Goal: Complete application form: Complete application form

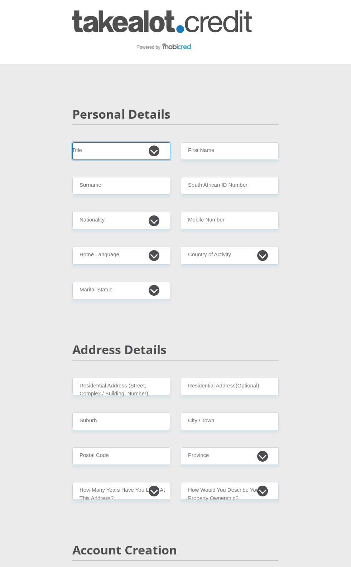
click at [161, 149] on select "Mr Ms Mrs Dr [PERSON_NAME]" at bounding box center [121, 151] width 98 height 18
select select "Ms"
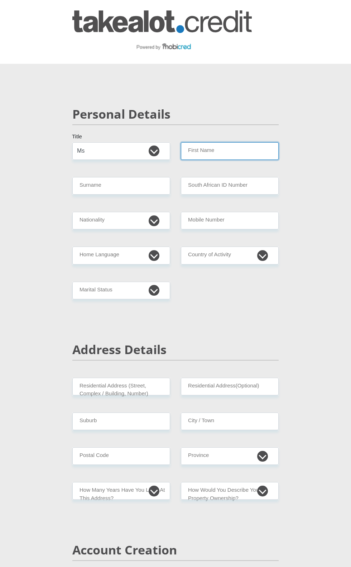
click at [203, 157] on input "First Name" at bounding box center [230, 151] width 98 height 18
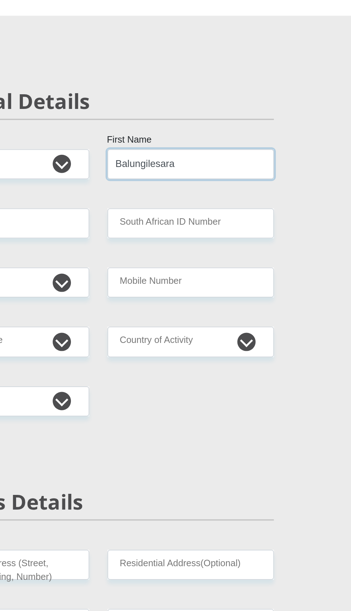
click at [206, 154] on input "Balungilesara" at bounding box center [230, 151] width 98 height 18
type input "Balungilesara"
click at [152, 183] on input "Surname" at bounding box center [121, 186] width 98 height 18
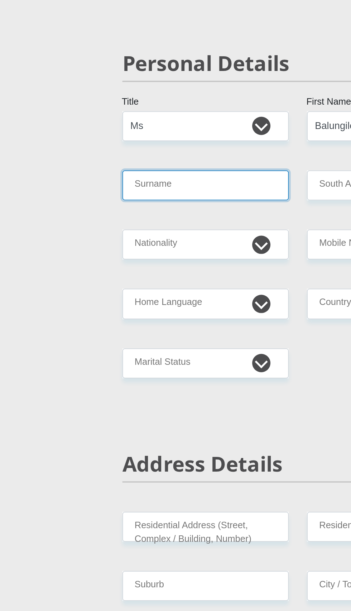
scroll to position [0, 0]
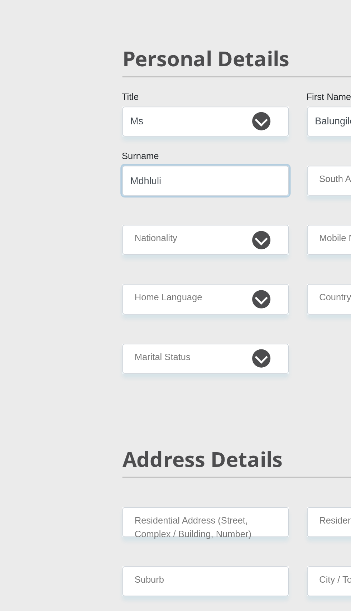
type input "Mdhluli"
click at [189, 187] on input "South African ID Number" at bounding box center [230, 186] width 98 height 18
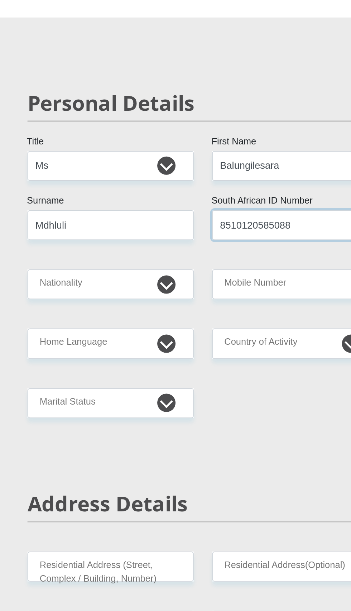
type input "8510120585088"
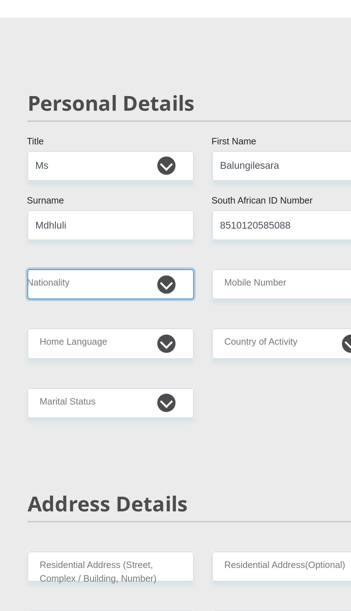
click at [150, 226] on select "[GEOGRAPHIC_DATA] [GEOGRAPHIC_DATA] [GEOGRAPHIC_DATA] [GEOGRAPHIC_DATA] [GEOGRA…" at bounding box center [121, 220] width 98 height 18
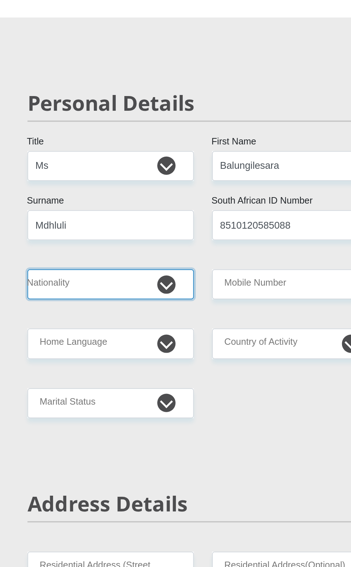
select select "ZAF"
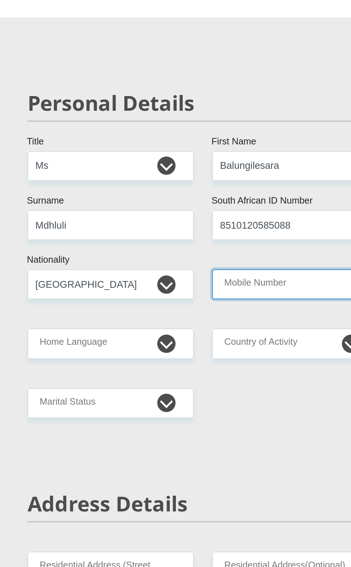
click at [213, 222] on input "Mobile Number" at bounding box center [230, 220] width 98 height 18
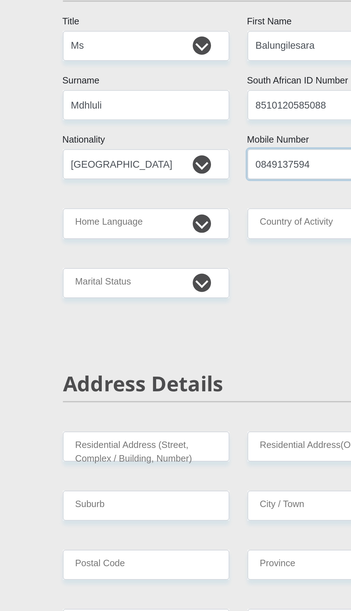
type input "0849137594"
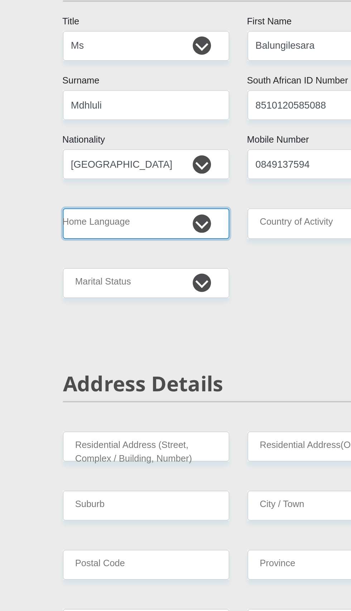
click at [152, 258] on select "Afrikaans English Sepedi South Ndebele Southern Sotho Swati Tsonga Tswana Venda…" at bounding box center [121, 255] width 98 height 18
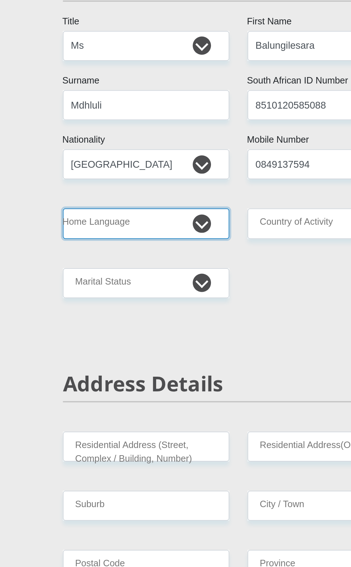
select select "[DATE]"
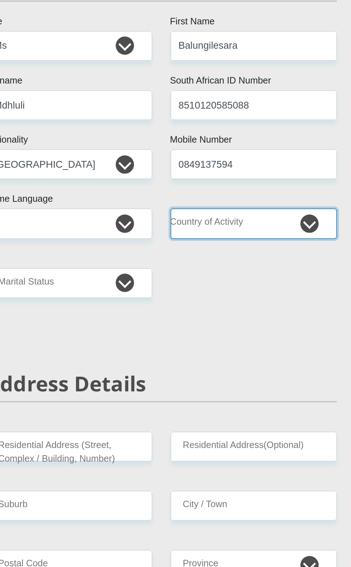
click at [262, 261] on select "[GEOGRAPHIC_DATA] [GEOGRAPHIC_DATA] [GEOGRAPHIC_DATA] [GEOGRAPHIC_DATA] [GEOGRA…" at bounding box center [230, 255] width 98 height 18
select select "ZAF"
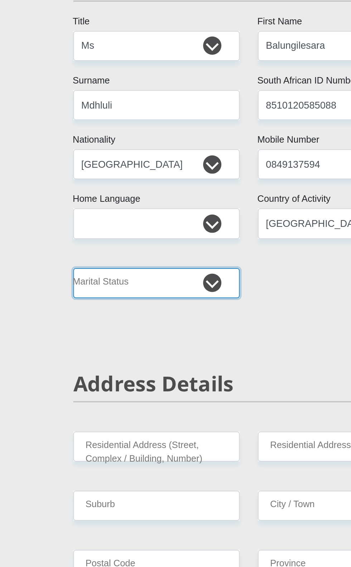
click at [155, 290] on select "Married ANC Single Divorced Widowed Married COP or Customary Law" at bounding box center [121, 290] width 98 height 18
select select "2"
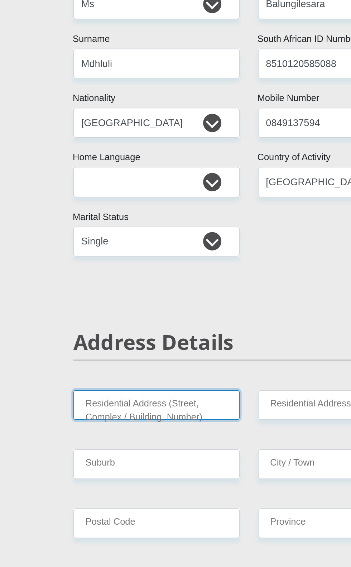
click at [152, 388] on input "Residential Address (Street, Complex / Building, Number)" at bounding box center [121, 386] width 98 height 18
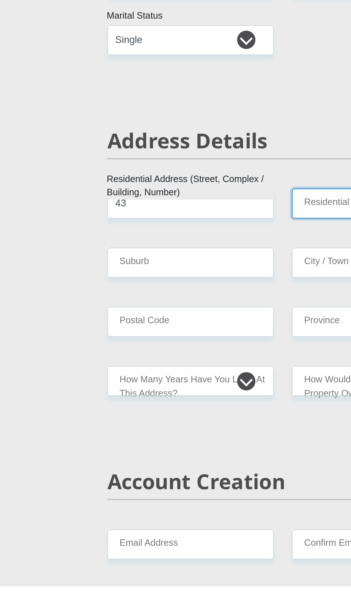
click at [192, 388] on input "Residential Address(Optional)" at bounding box center [230, 386] width 98 height 18
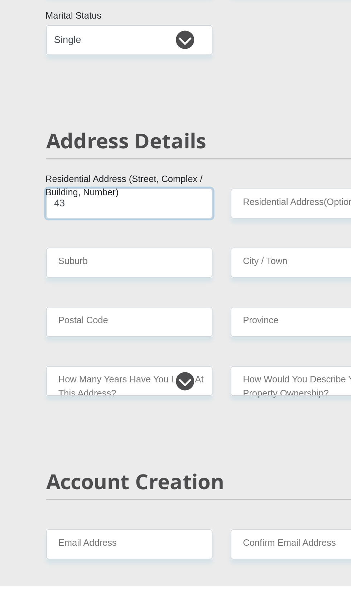
click at [129, 392] on input "43" at bounding box center [121, 386] width 98 height 18
type input "43 Rubernet complex. [PERSON_NAME][GEOGRAPHIC_DATA]"
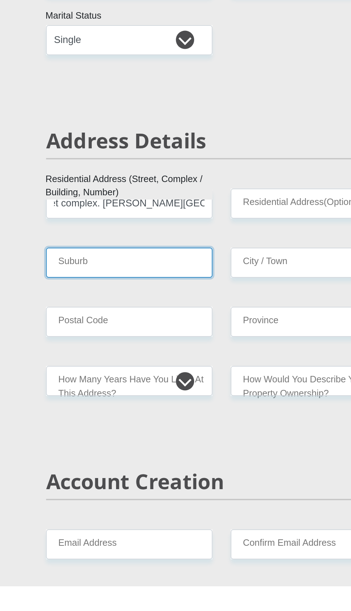
click at [127, 417] on input "Suburb" at bounding box center [121, 421] width 98 height 18
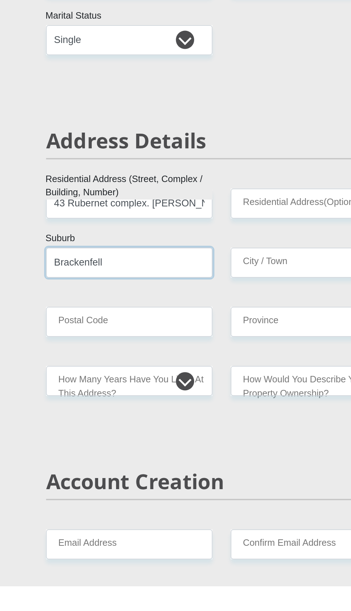
type input "Brackenfell"
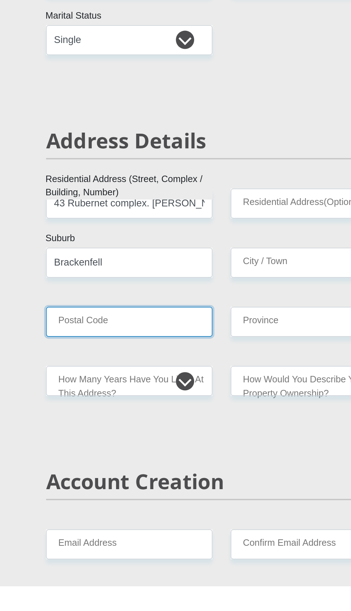
click at [141, 457] on input "Postal Code" at bounding box center [121, 456] width 98 height 18
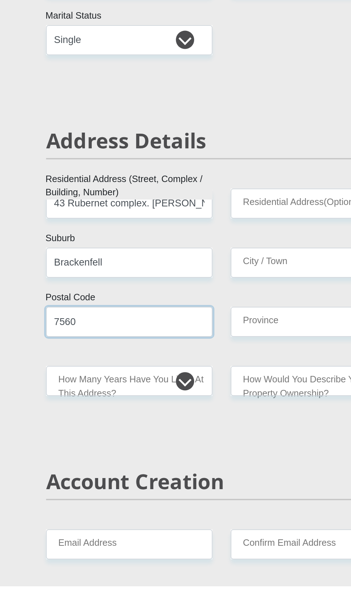
type input "7560"
click at [212, 422] on input "City / Town" at bounding box center [230, 421] width 98 height 18
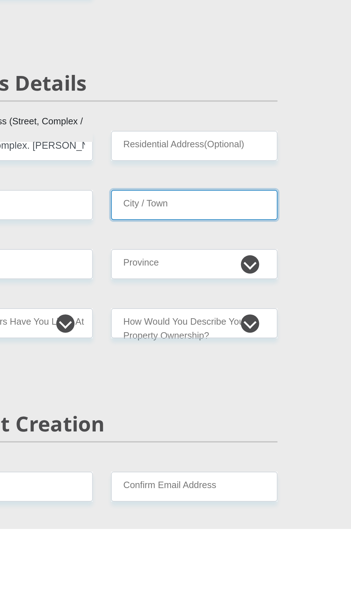
scroll to position [0, 0]
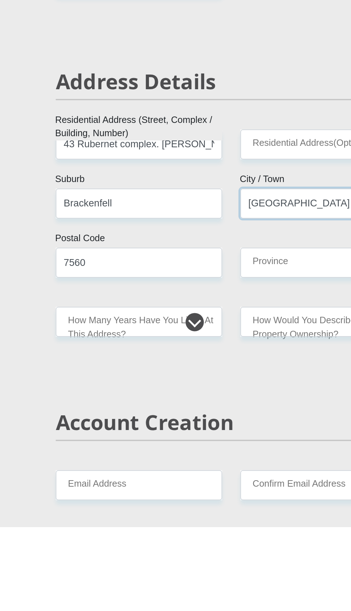
type input "[GEOGRAPHIC_DATA]"
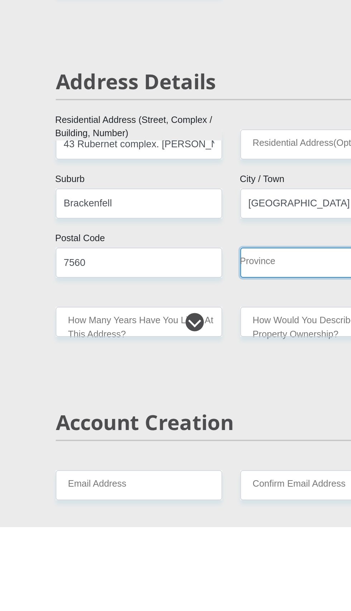
click at [212, 459] on select "Eastern Cape Free State [GEOGRAPHIC_DATA] [GEOGRAPHIC_DATA][DATE] [GEOGRAPHIC_D…" at bounding box center [230, 456] width 98 height 18
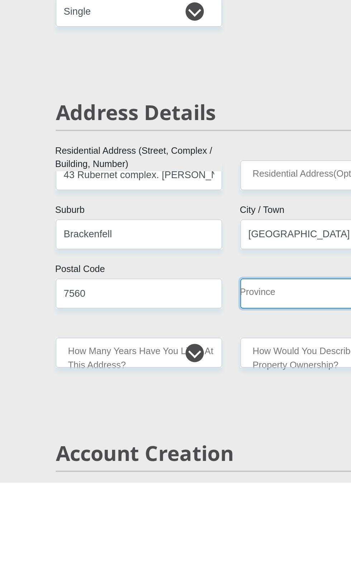
select select "Western Cape"
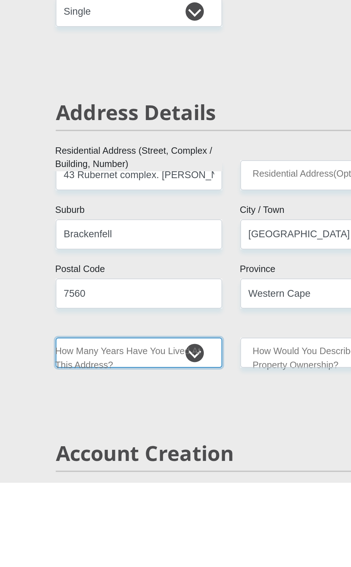
click at [156, 498] on select "less than 1 year 1-3 years 3-5 years 5+ years" at bounding box center [121, 491] width 98 height 18
select select "5"
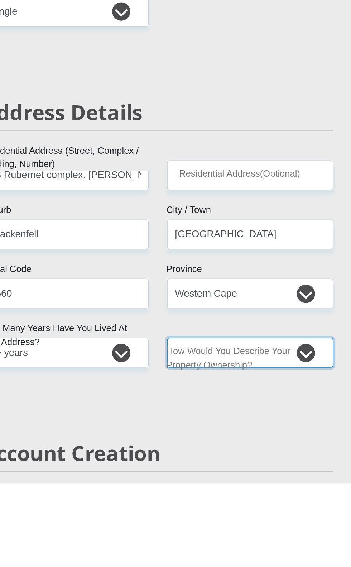
click at [263, 494] on select "Owned Rented Family Owned Company Dwelling" at bounding box center [230, 491] width 98 height 18
select select "parents"
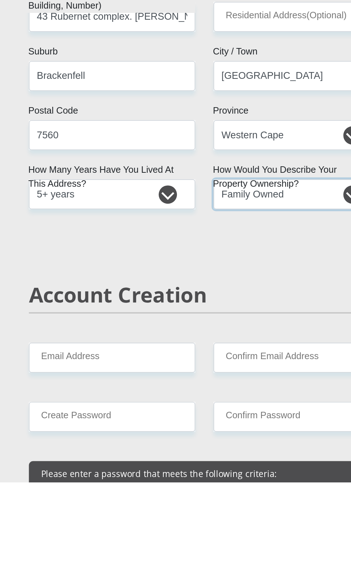
scroll to position [94, 0]
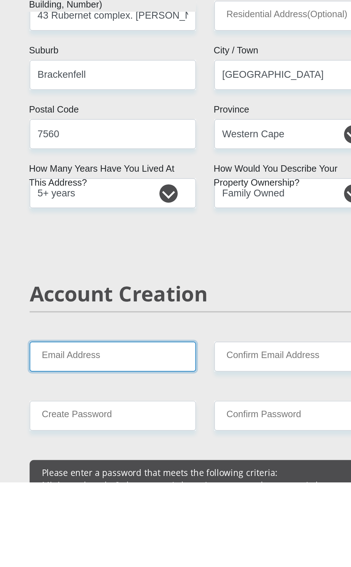
click at [138, 493] on input "Email Address" at bounding box center [121, 493] width 98 height 18
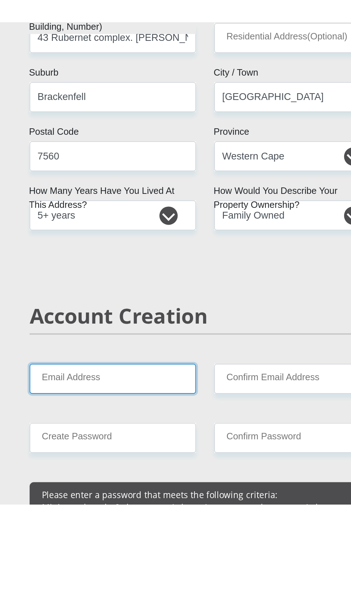
scroll to position [94, 0]
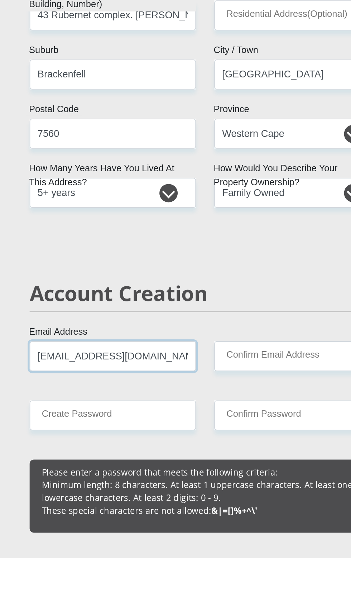
type input "[EMAIL_ADDRESS][DOMAIN_NAME]"
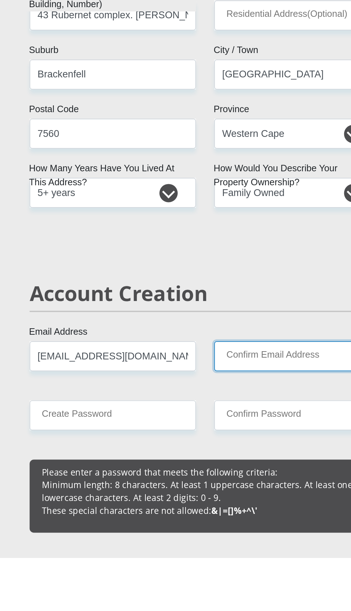
click at [219, 492] on input "Confirm Email Address" at bounding box center [230, 493] width 98 height 18
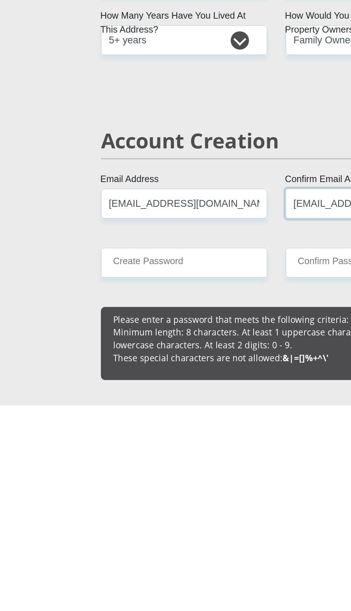
type input "[EMAIL_ADDRESS][DOMAIN_NAME]"
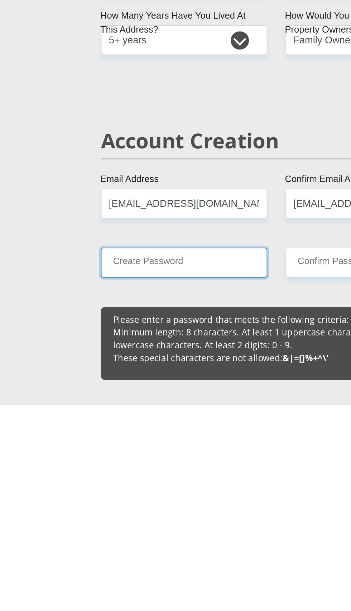
click at [132, 529] on input "Create Password" at bounding box center [121, 527] width 98 height 18
type input "A"
type input "Balum2405#"
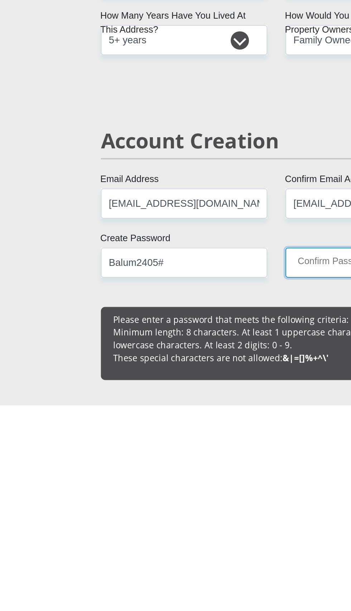
click at [192, 529] on input "Confirm Password" at bounding box center [230, 527] width 98 height 18
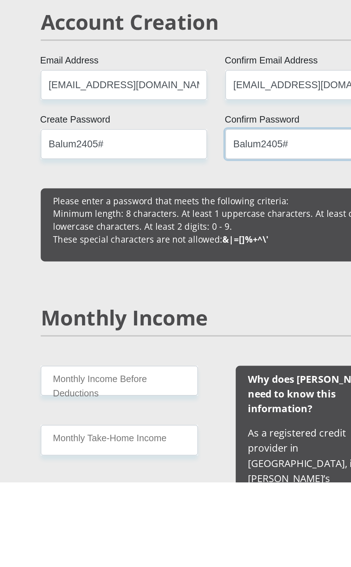
scroll to position [255, 0]
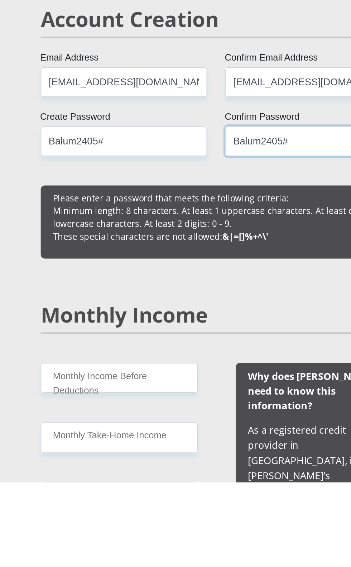
type input "Balum2405#"
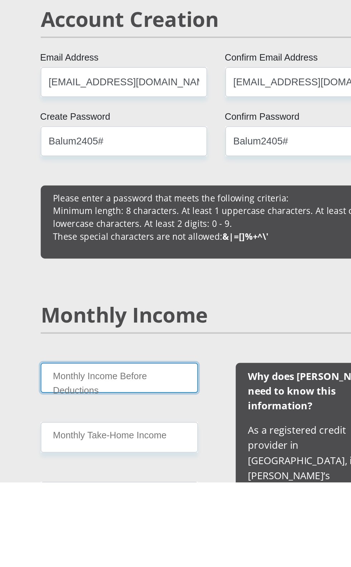
click at [143, 507] on input "Monthly Income Before Deductions" at bounding box center [118, 506] width 92 height 18
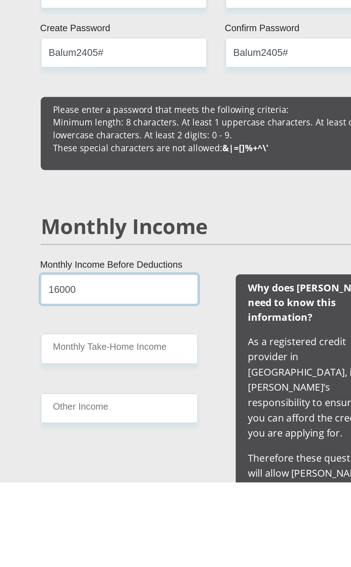
scroll to position [307, 0]
type input "16000"
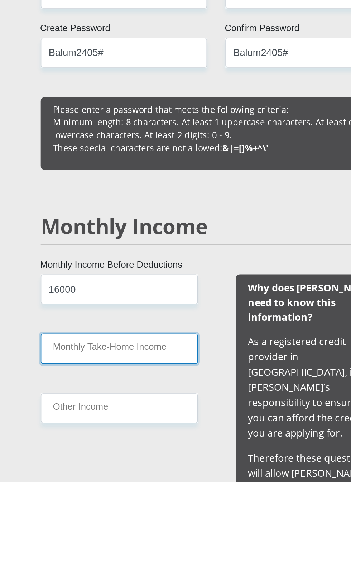
click at [149, 488] on input "Monthly Take-Home Income" at bounding box center [118, 488] width 92 height 18
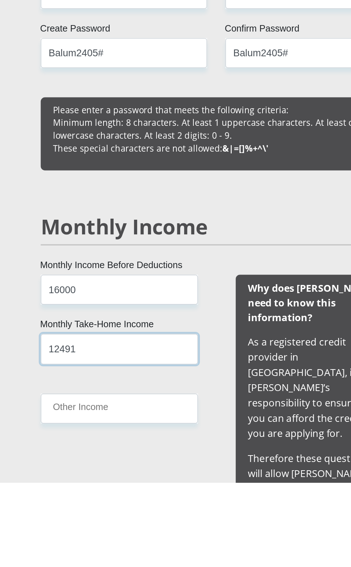
type input "12491"
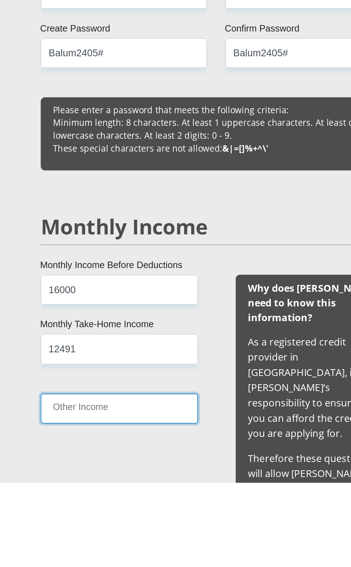
click at [135, 524] on input "Other Income" at bounding box center [118, 523] width 92 height 18
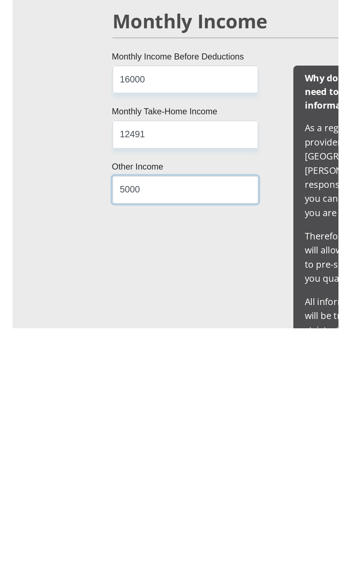
scroll to position [307, 0]
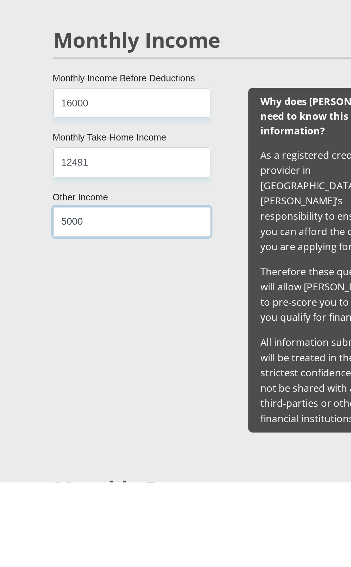
type input "5000"
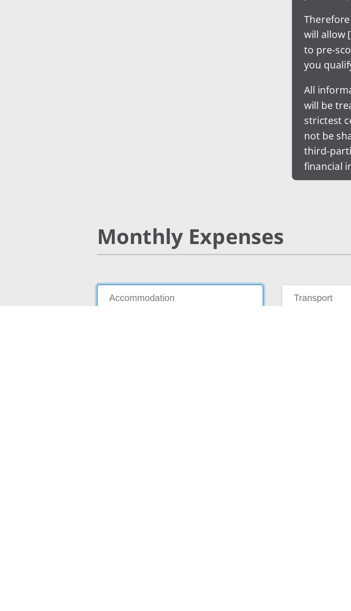
scroll to position [433, 0]
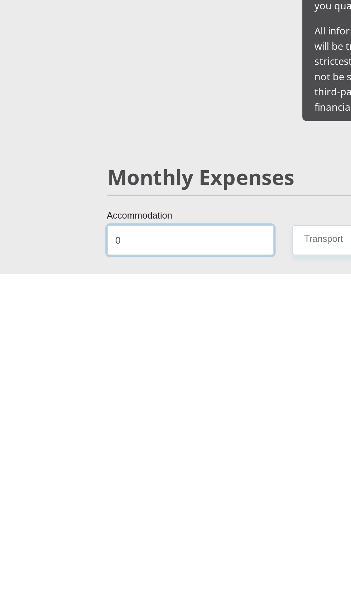
type input "0"
click at [193, 566] on input "Transport" at bounding box center [230, 591] width 98 height 18
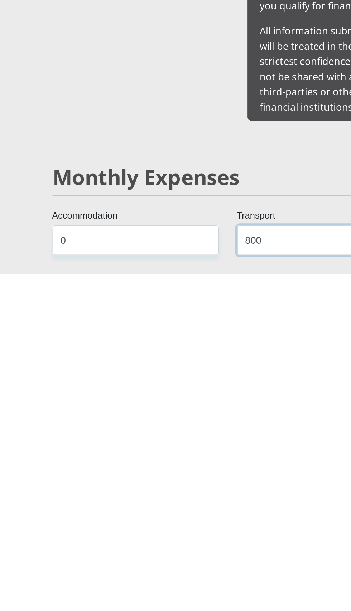
type input "800"
type input "0"
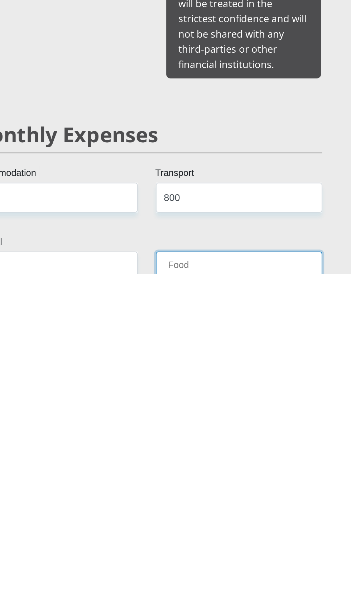
scroll to position [474, 0]
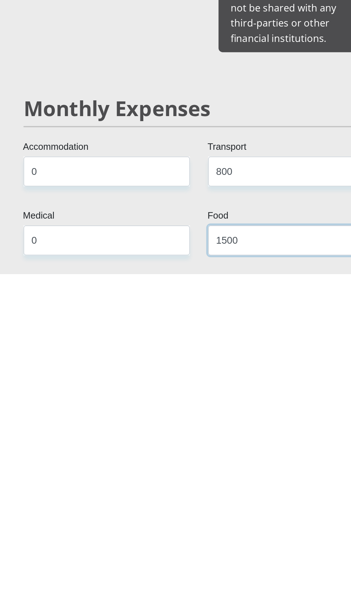
type input "1500"
type input "1000"
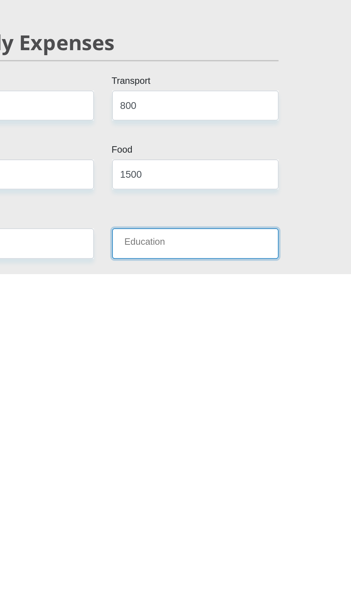
scroll to position [514, 0]
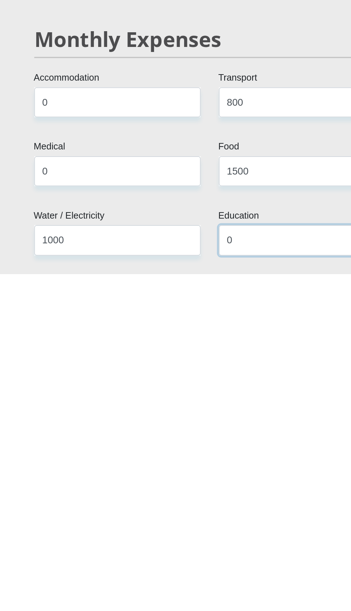
type input "0"
type input "4500"
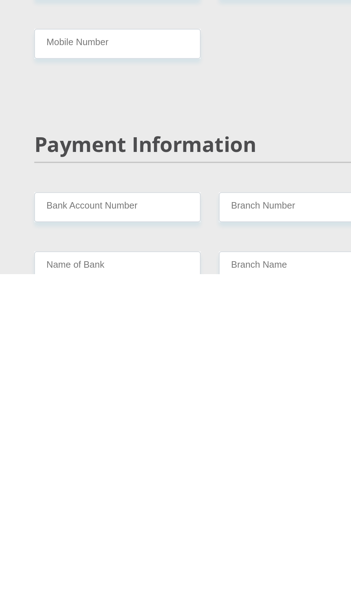
scroll to position [997, 0]
